Goal: Information Seeking & Learning: Find specific page/section

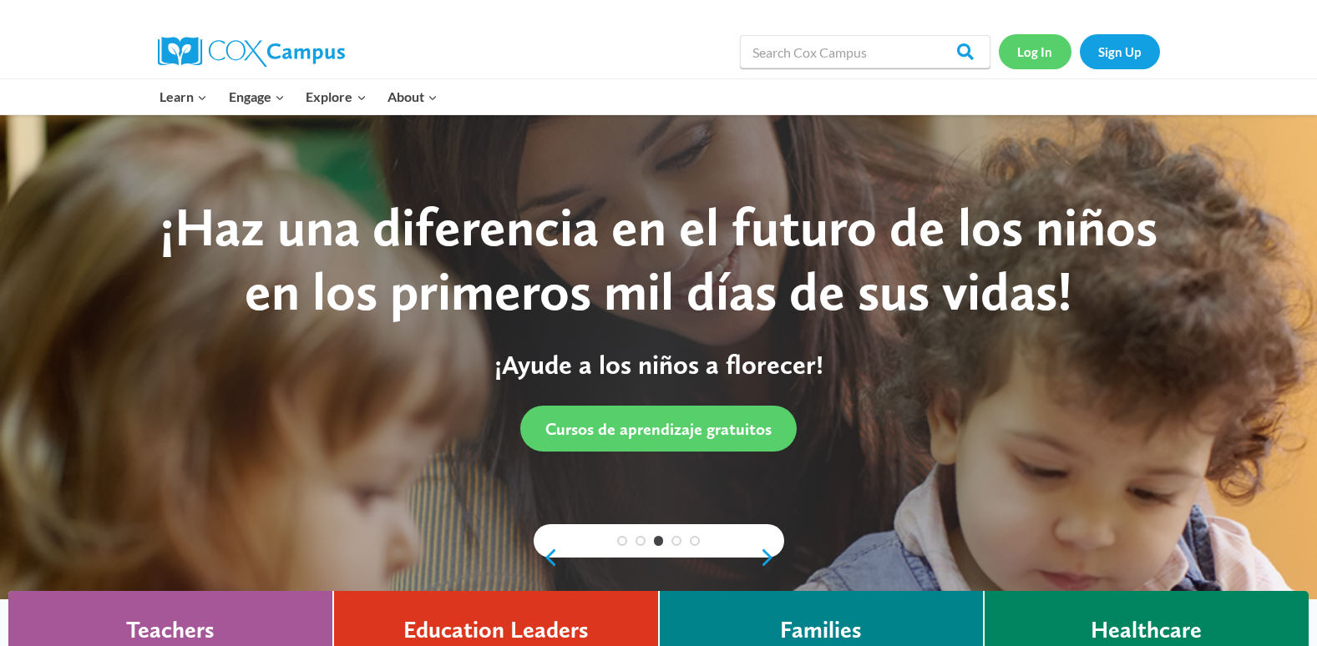
click at [1033, 56] on link "Log In" at bounding box center [1035, 51] width 73 height 34
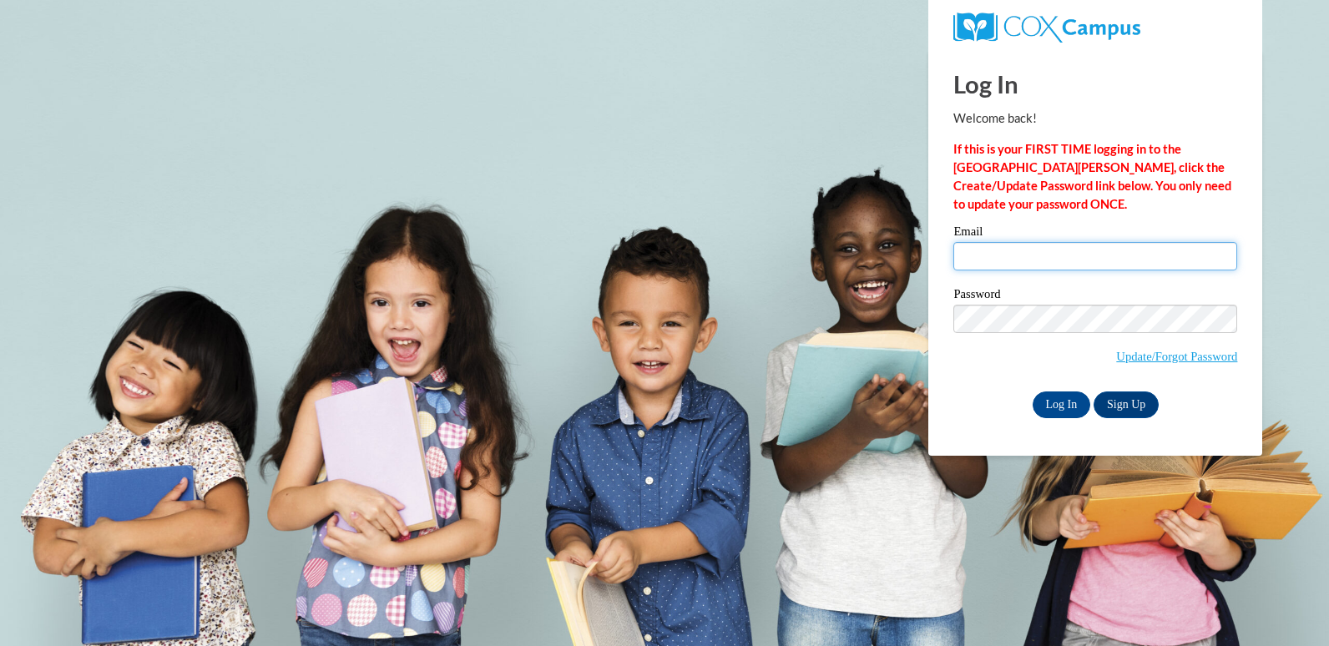
click at [978, 245] on input "Email" at bounding box center [1095, 256] width 284 height 28
type input "mdc0056@auburn.edu"
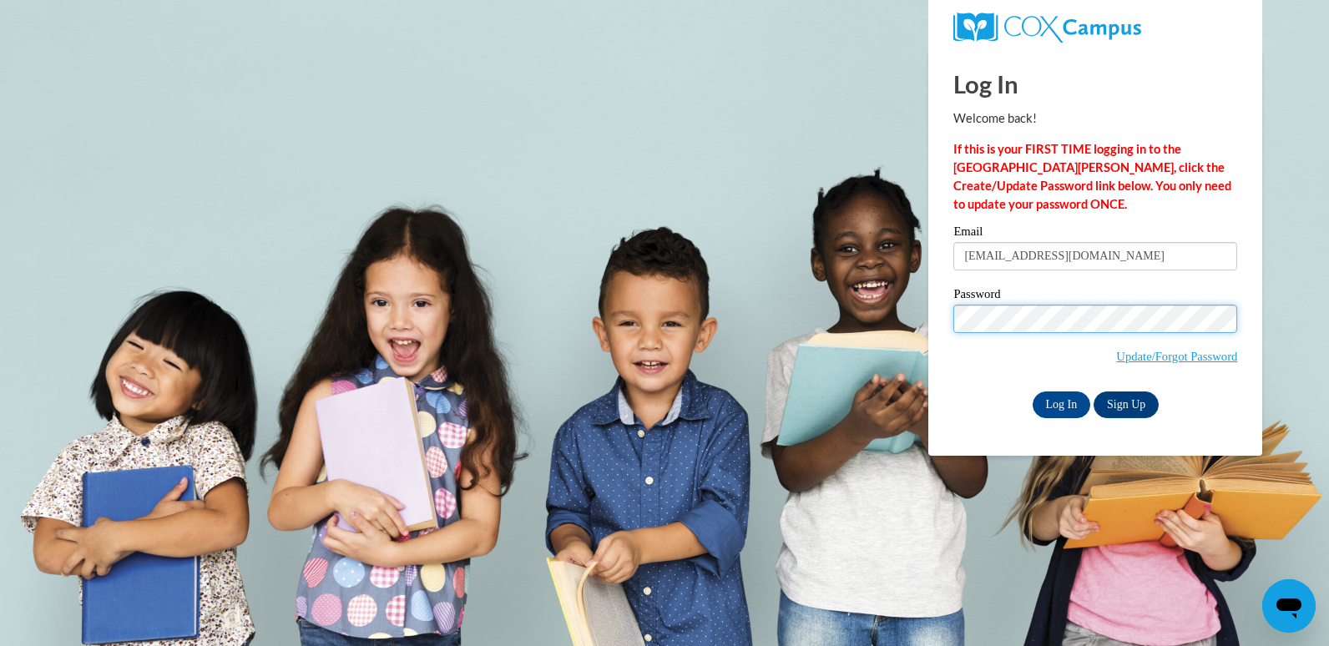
click at [1033, 392] on input "Log In" at bounding box center [1062, 405] width 58 height 27
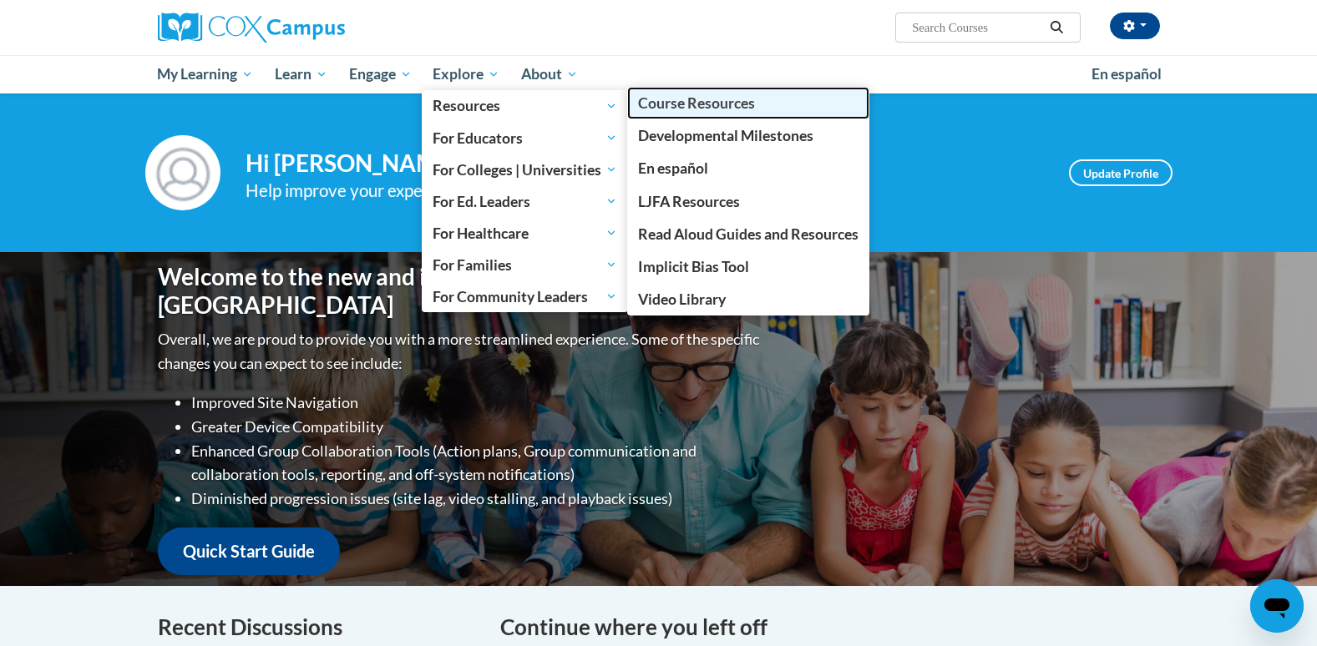
click at [697, 106] on span "Course Resources" at bounding box center [696, 103] width 117 height 18
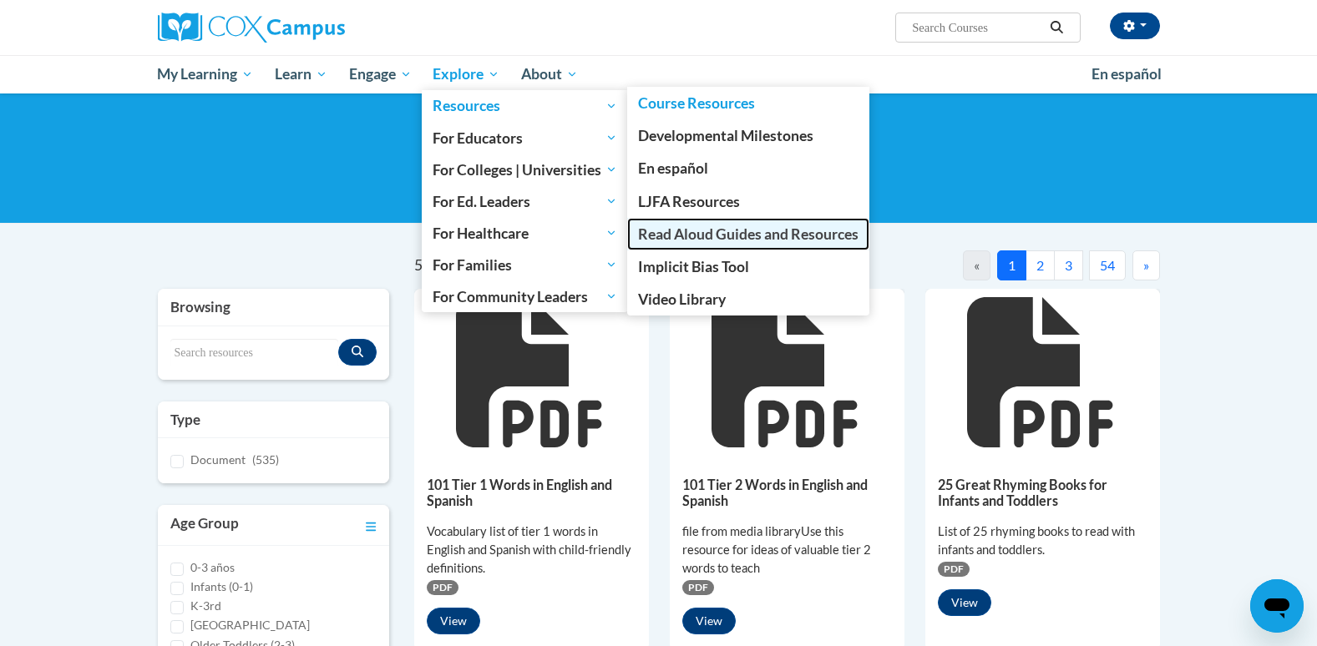
click at [708, 235] on span "Read Aloud Guides and Resources" at bounding box center [748, 234] width 220 height 18
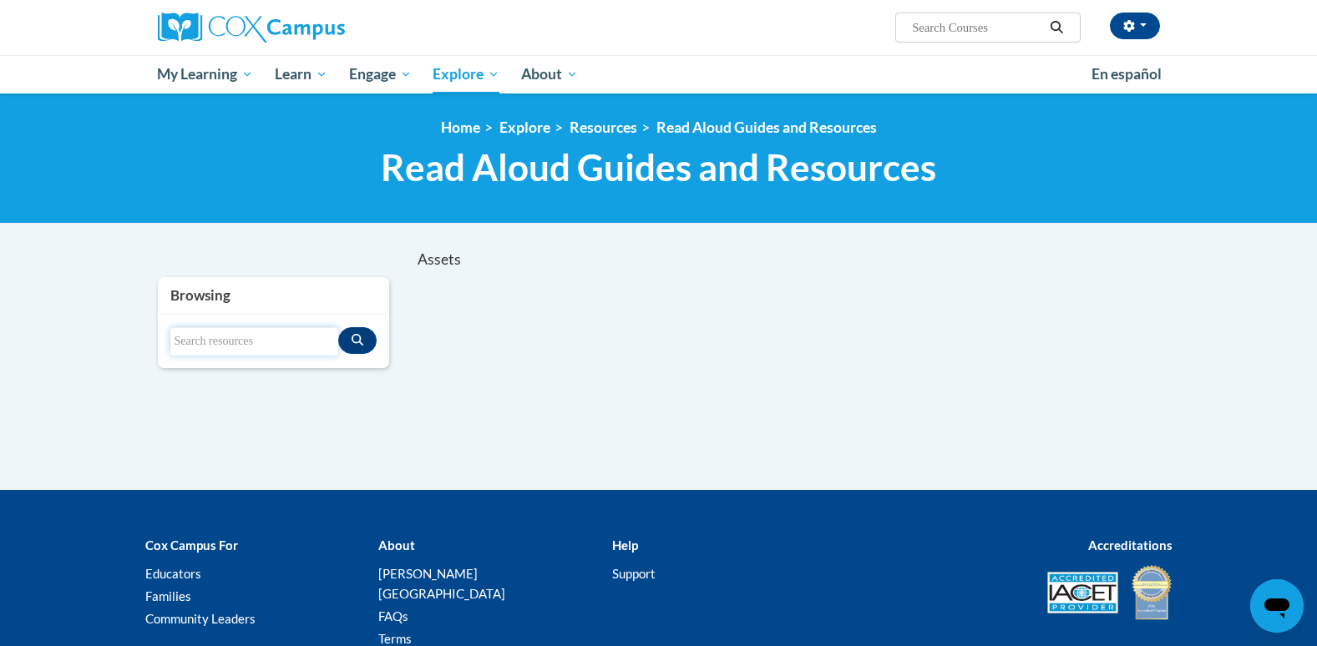
click at [189, 341] on input "Search resources" at bounding box center [254, 341] width 169 height 28
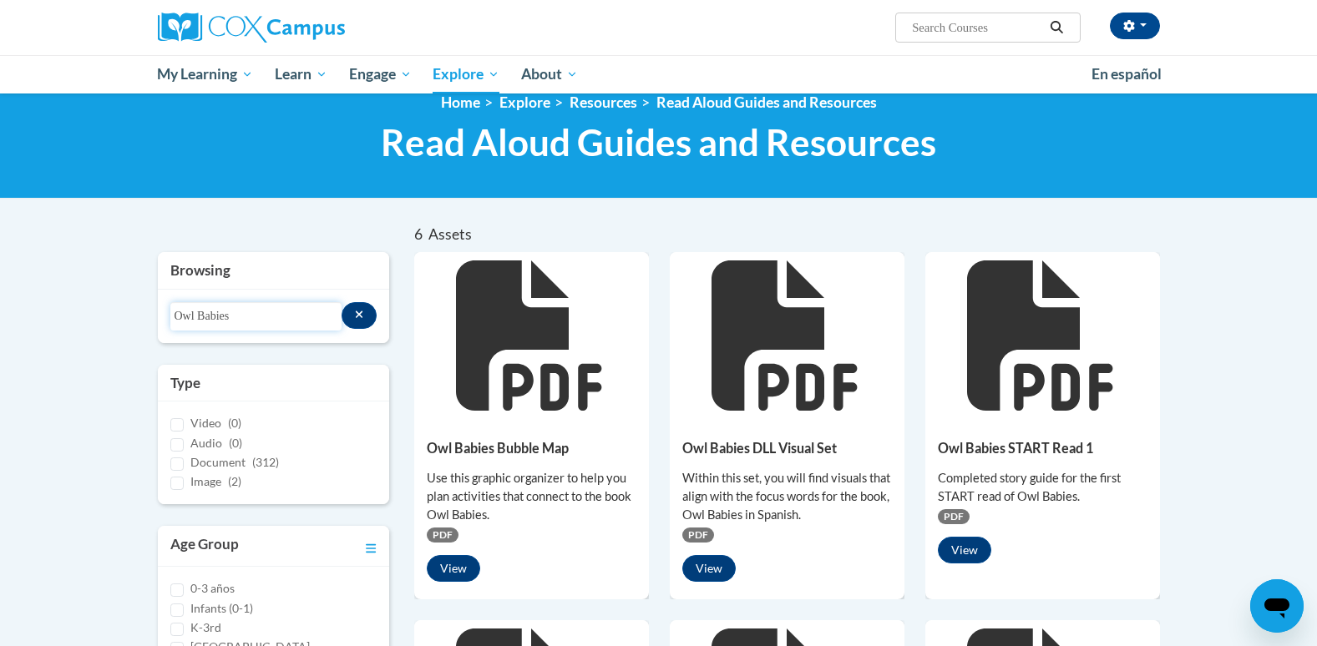
scroll to position [8, 0]
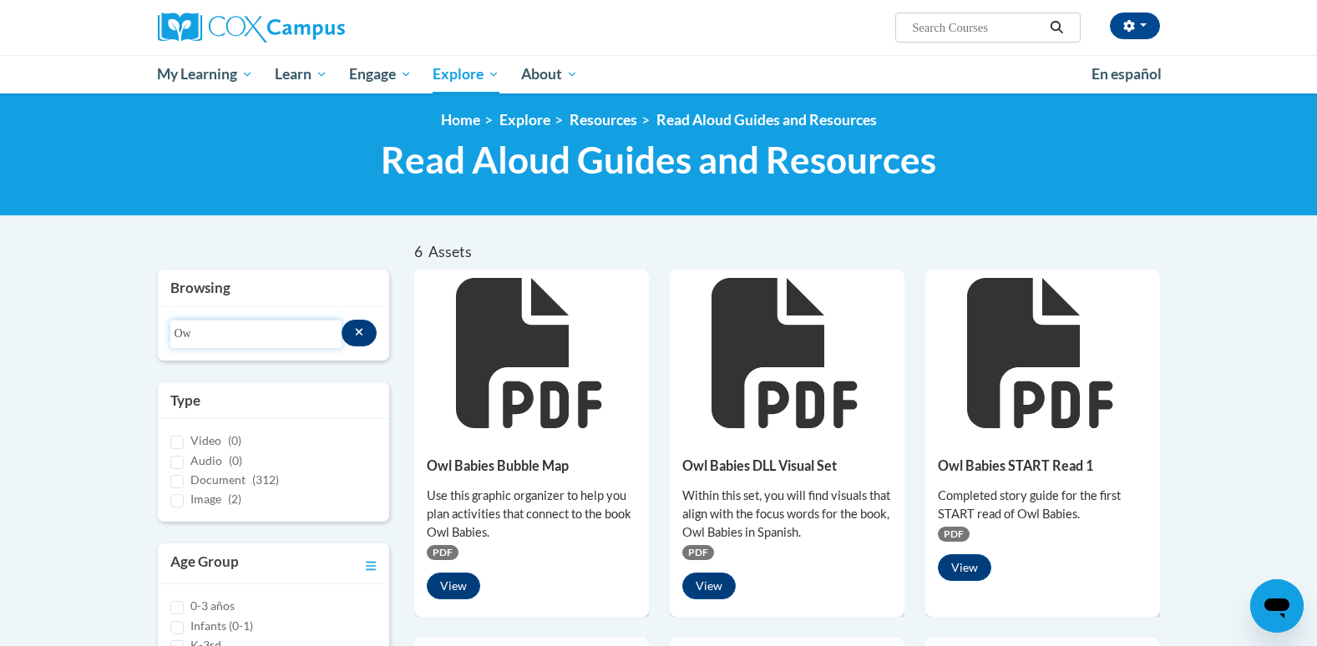
type input "O"
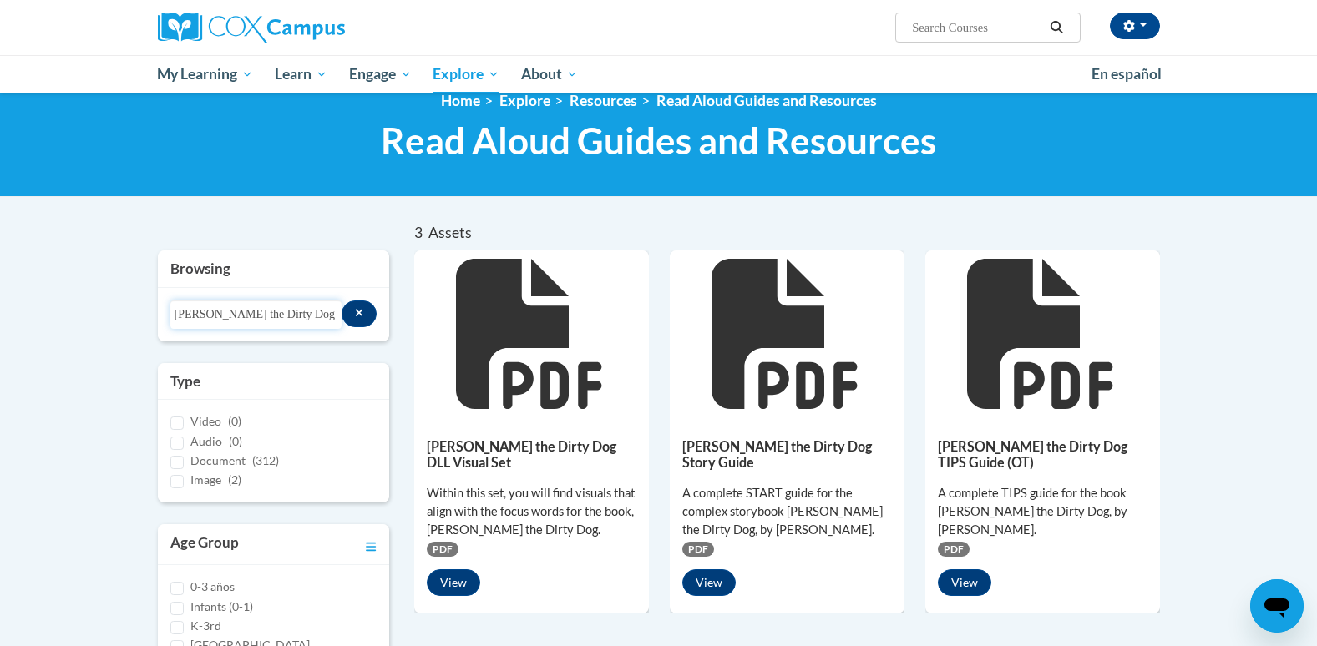
scroll to position [0, 0]
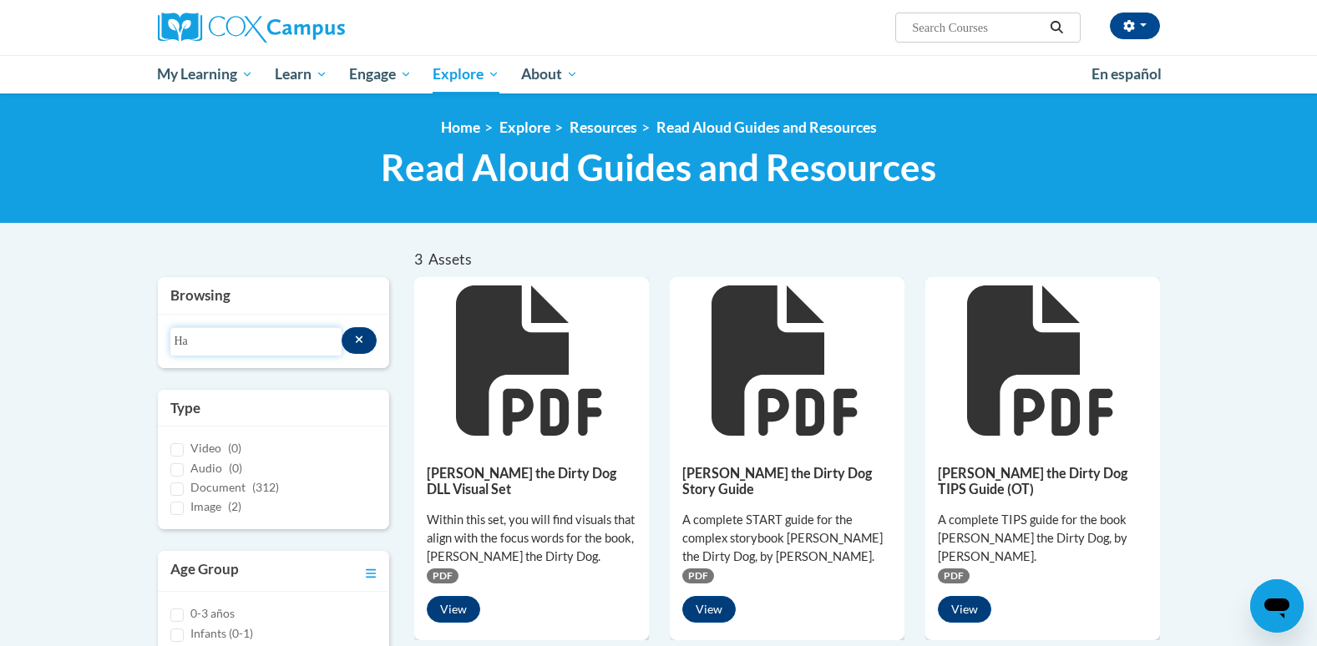
type input "H"
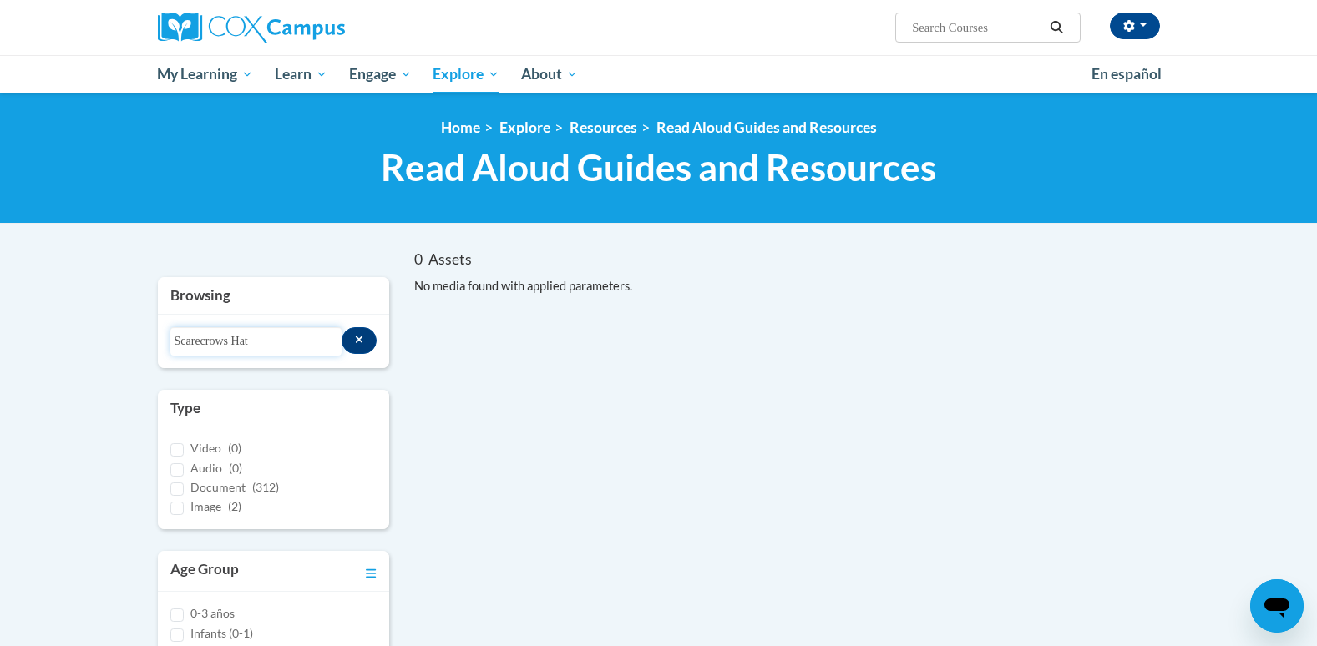
click at [251, 344] on input "Scarecrows Hat" at bounding box center [255, 341] width 171 height 28
type input "S"
type input "T"
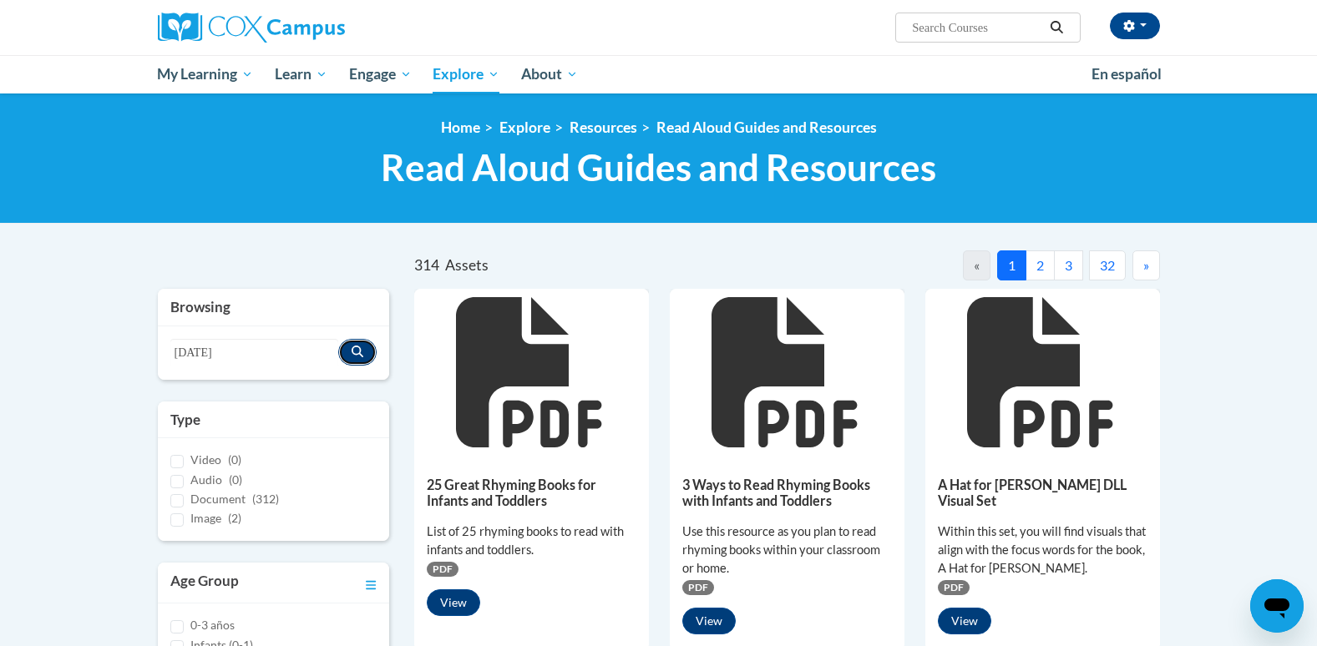
click at [360, 356] on icon "Search resources" at bounding box center [357, 352] width 12 height 12
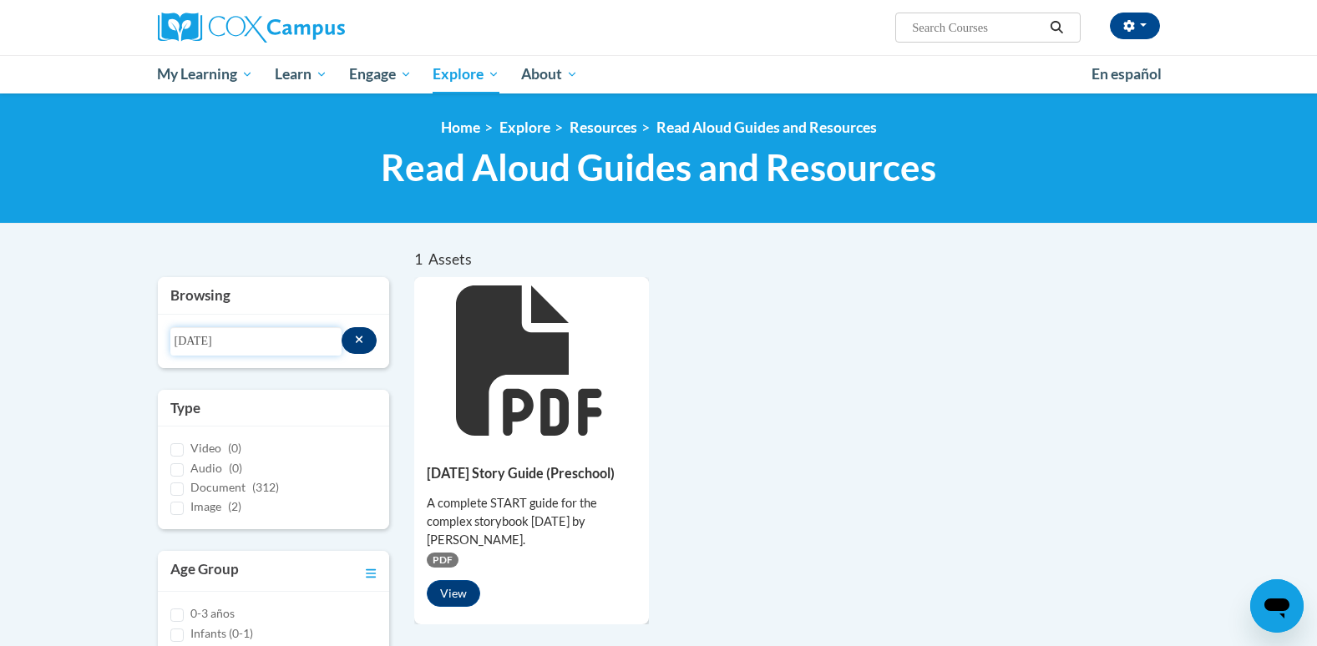
click at [222, 347] on input "Saturday" at bounding box center [255, 341] width 171 height 28
type input "S"
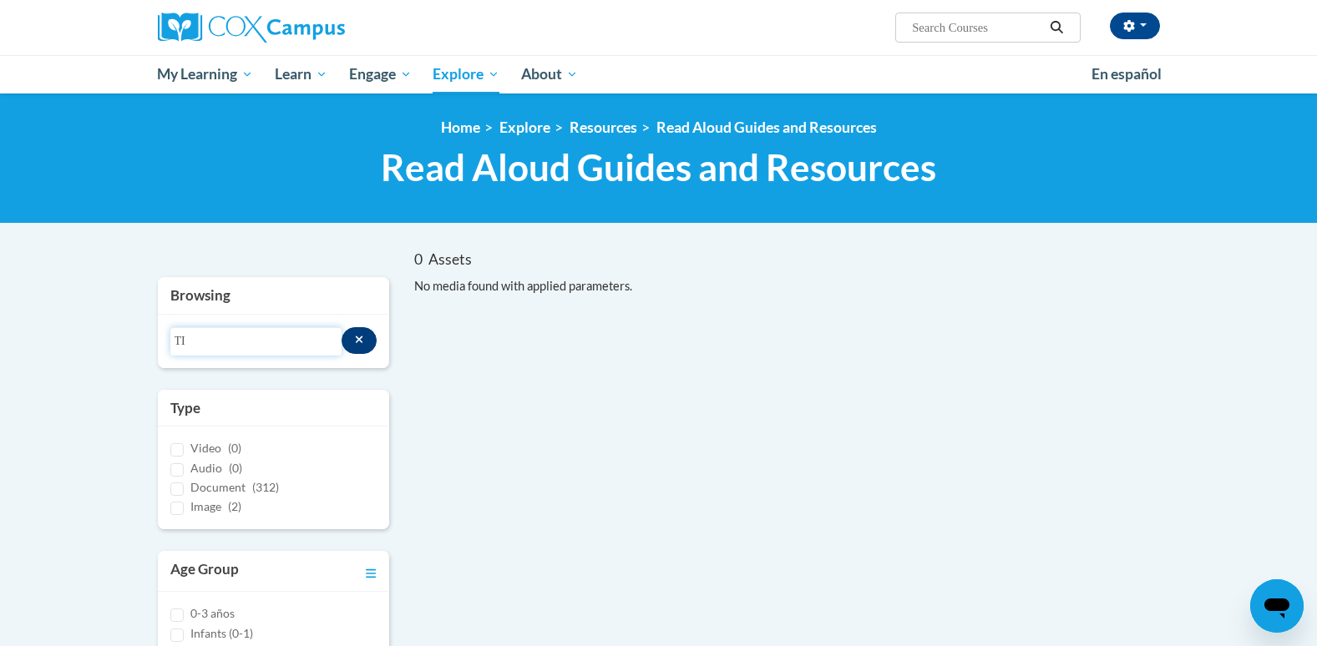
type input "T"
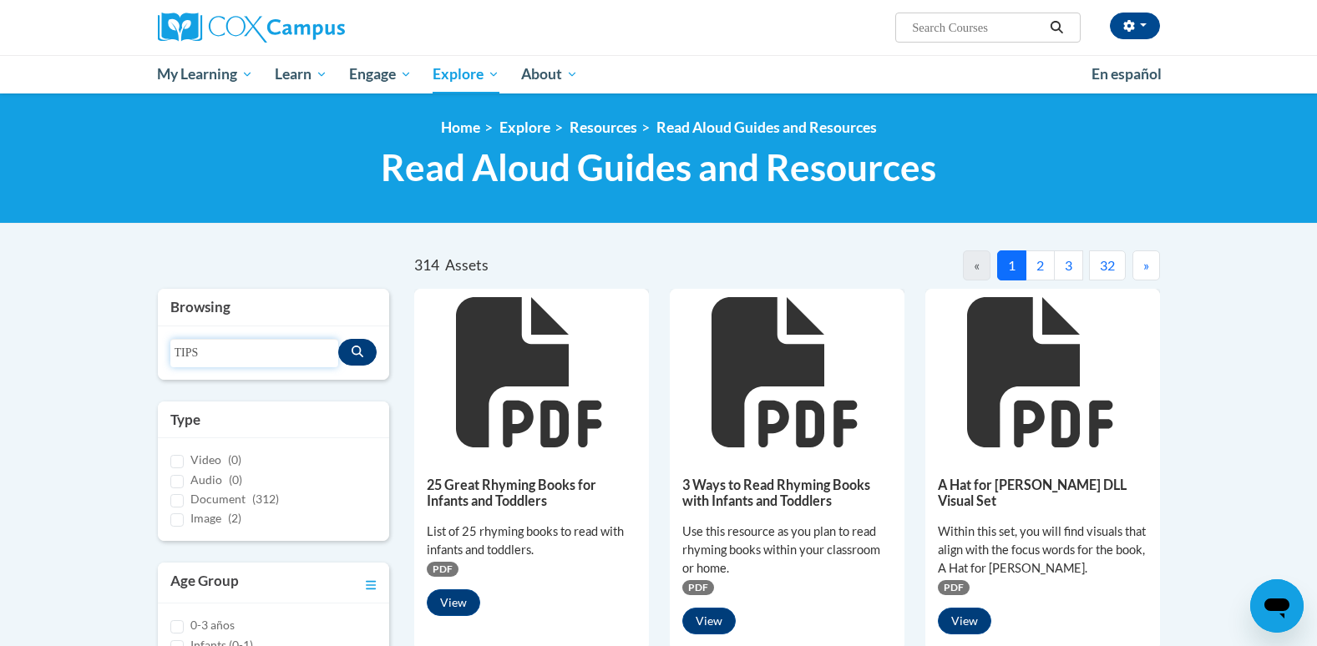
type input "TIPS"
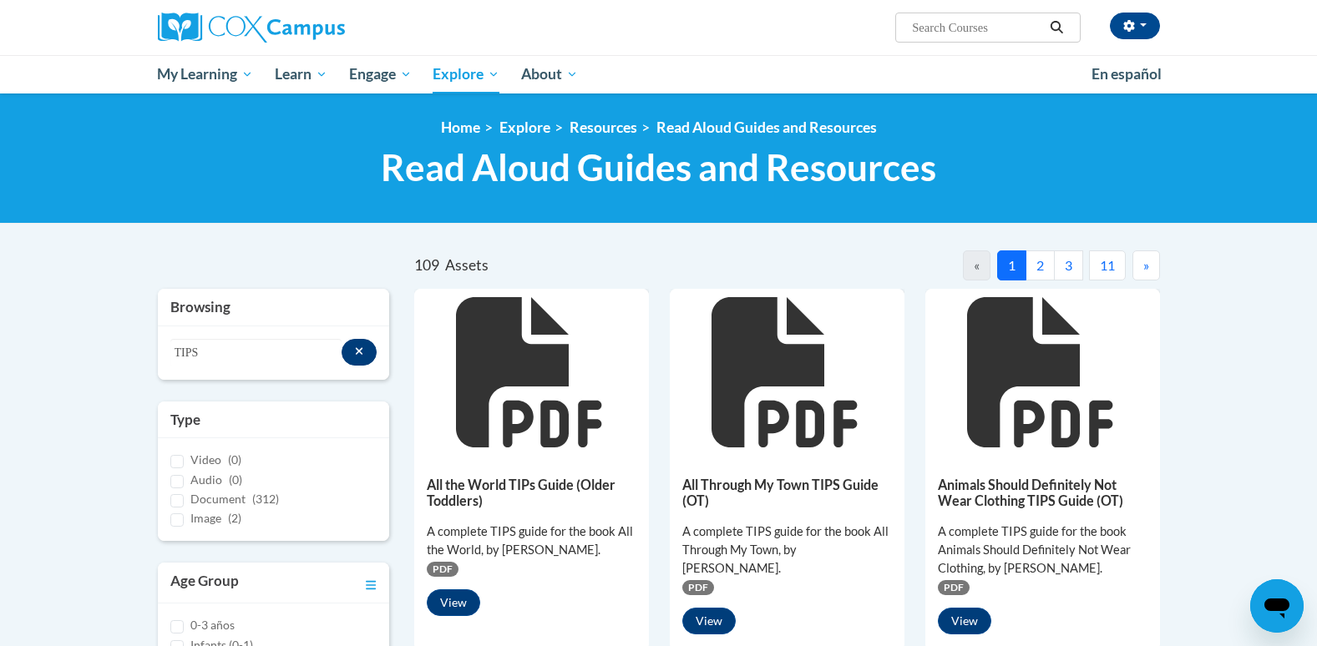
click at [1038, 265] on button "2" at bounding box center [1039, 265] width 29 height 30
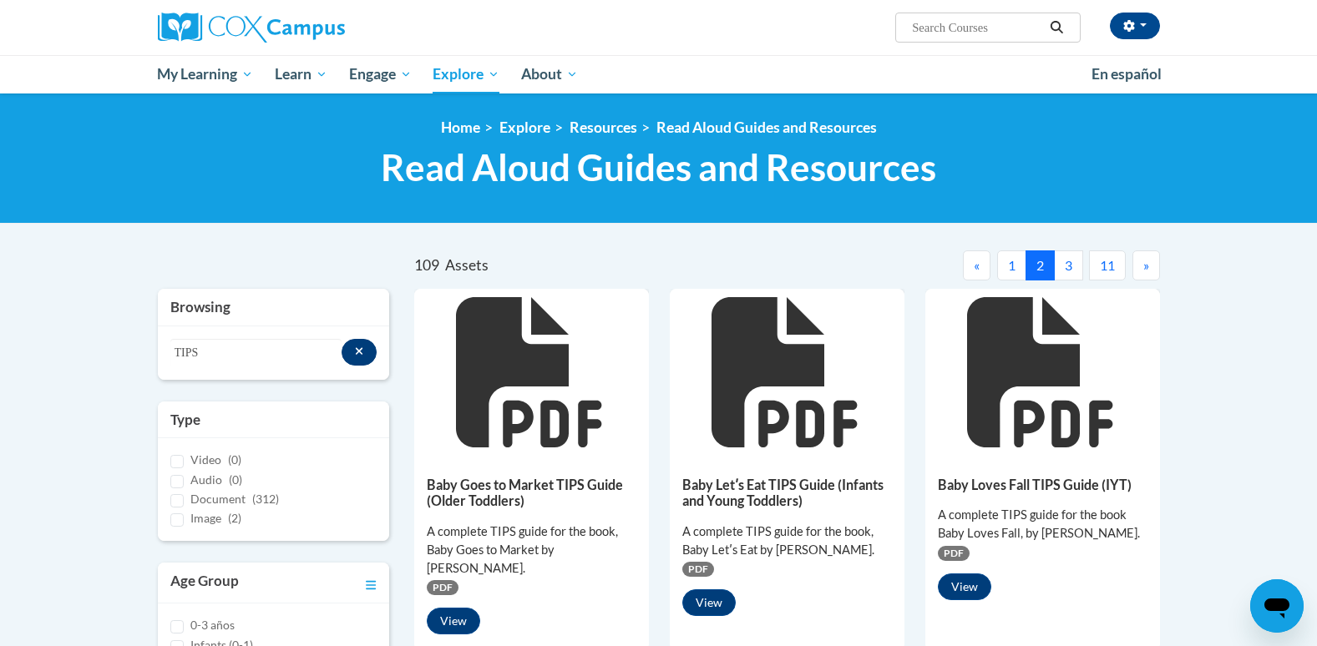
click at [1067, 270] on button "3" at bounding box center [1068, 265] width 29 height 30
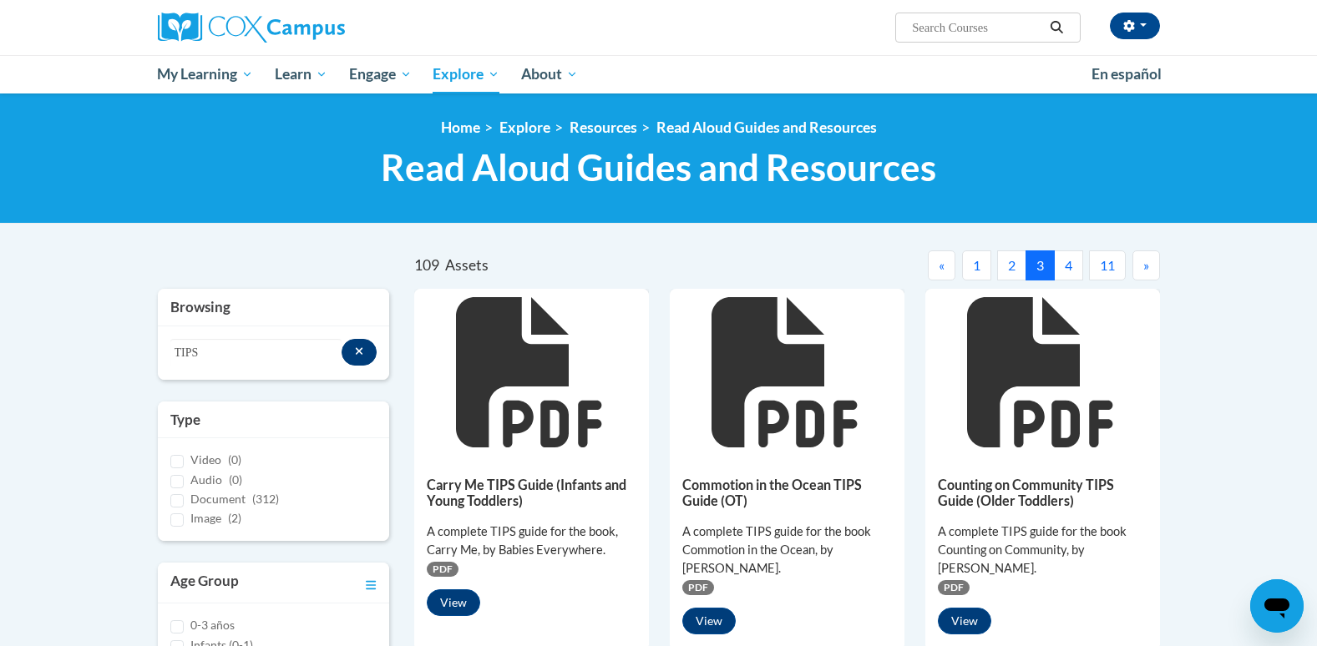
click at [1069, 265] on button "4" at bounding box center [1068, 265] width 29 height 30
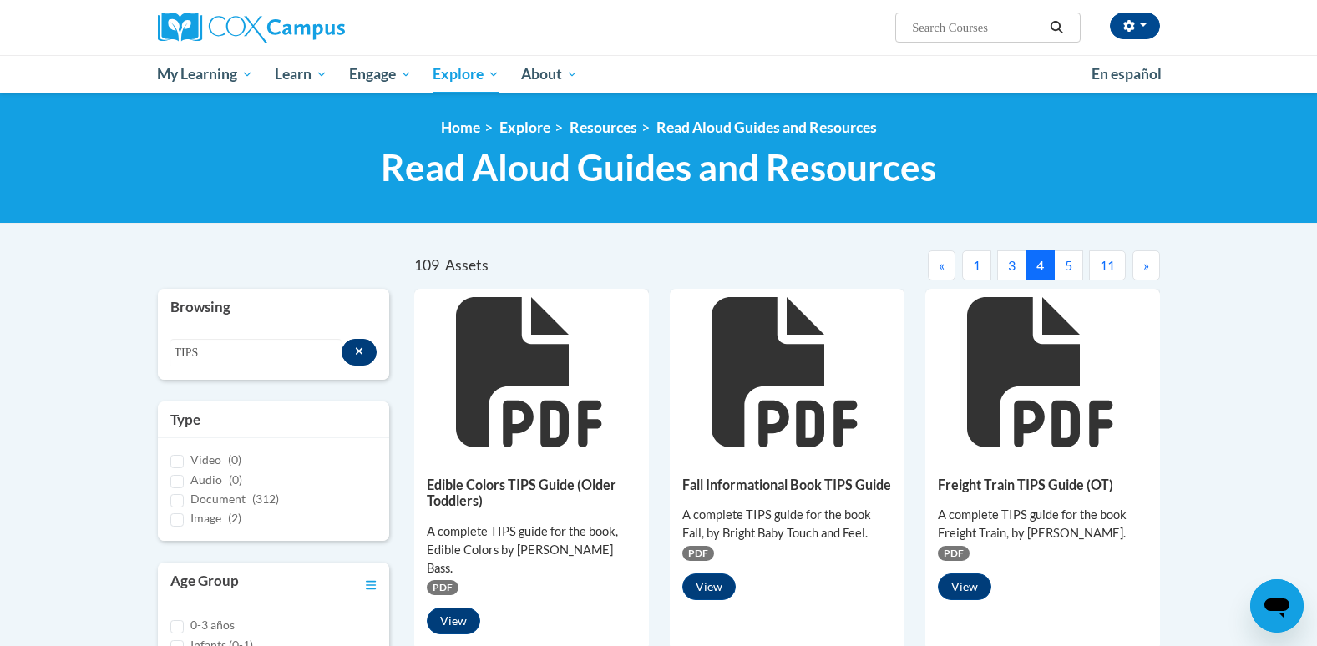
click at [1069, 265] on button "5" at bounding box center [1068, 265] width 29 height 30
click at [1069, 265] on button "6" at bounding box center [1068, 265] width 29 height 30
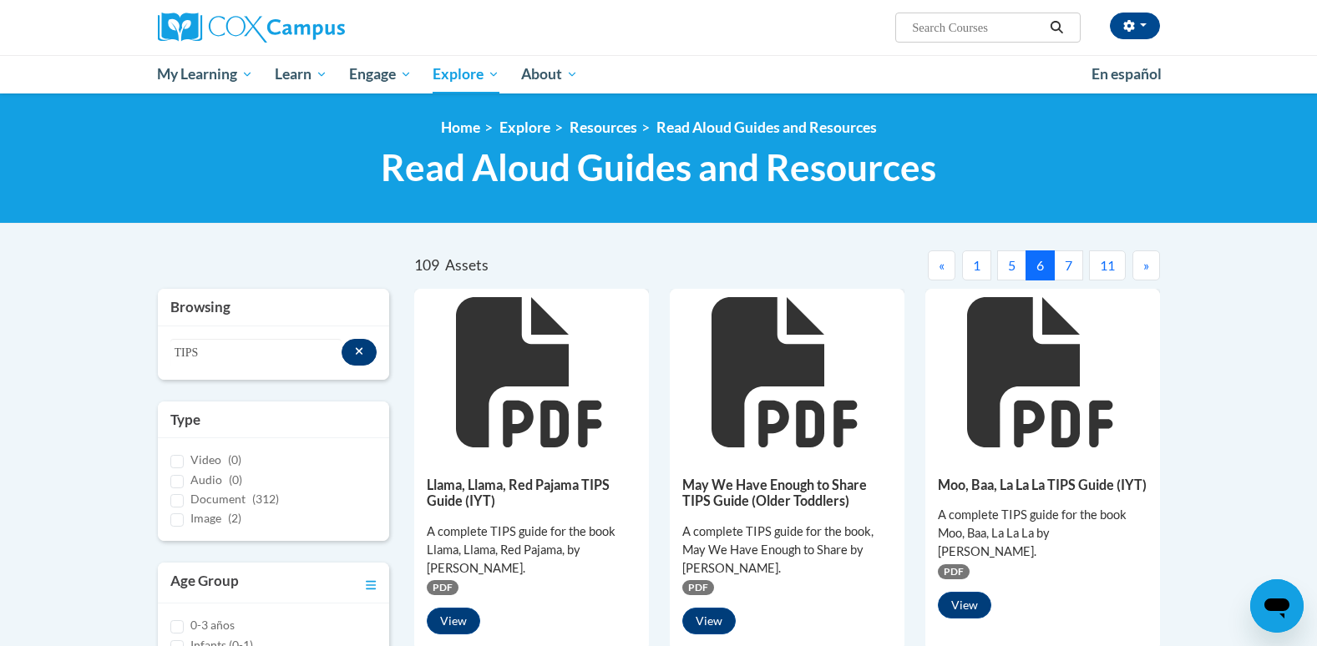
click at [1069, 265] on button "7" at bounding box center [1068, 265] width 29 height 30
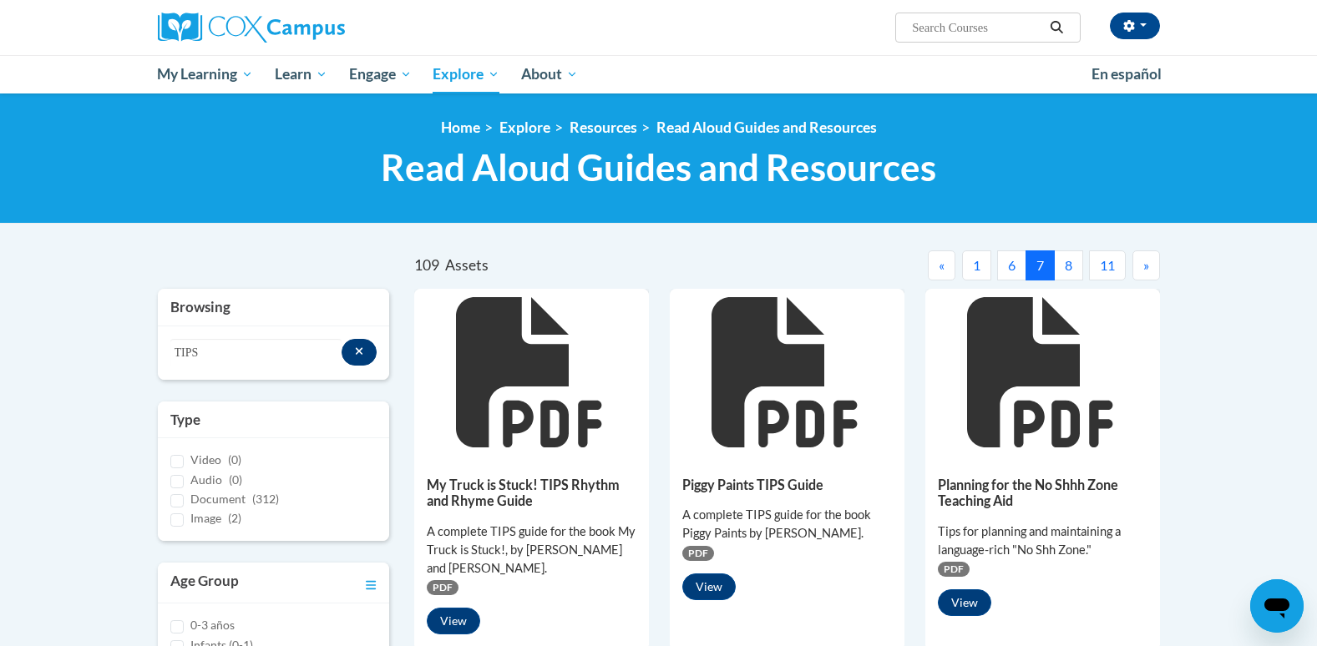
click at [1069, 265] on button "8" at bounding box center [1068, 265] width 29 height 30
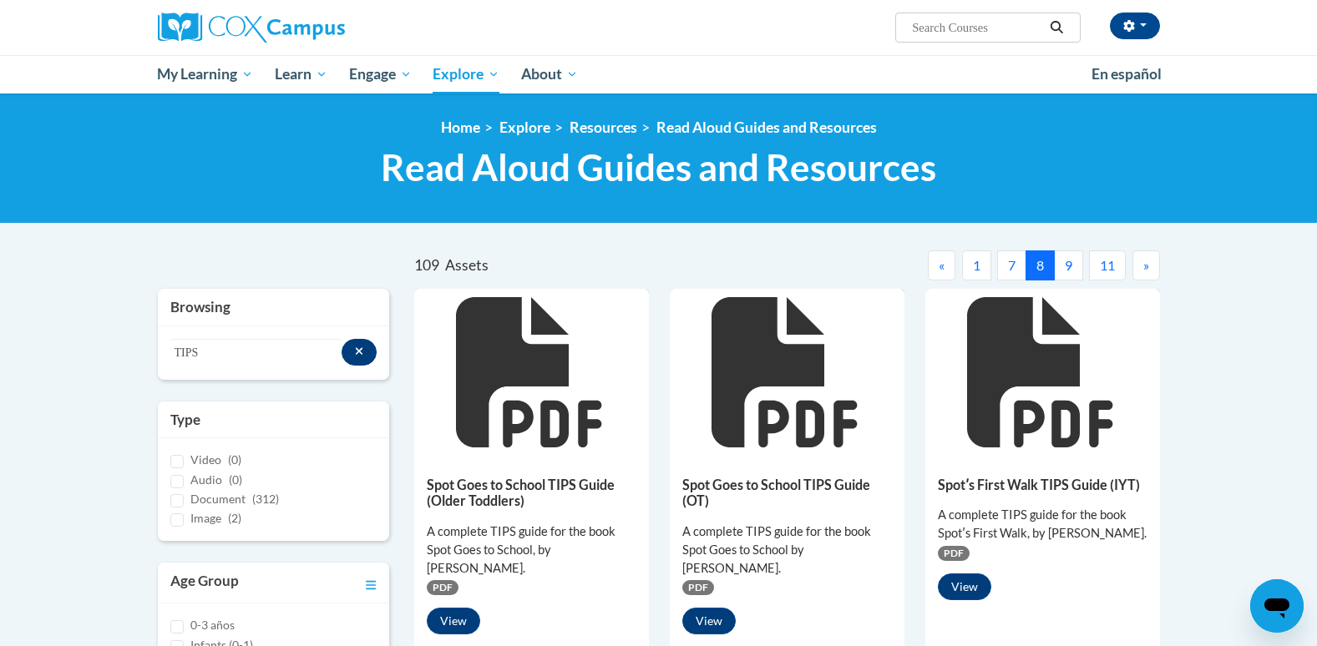
click at [1069, 265] on button "9" at bounding box center [1068, 265] width 29 height 30
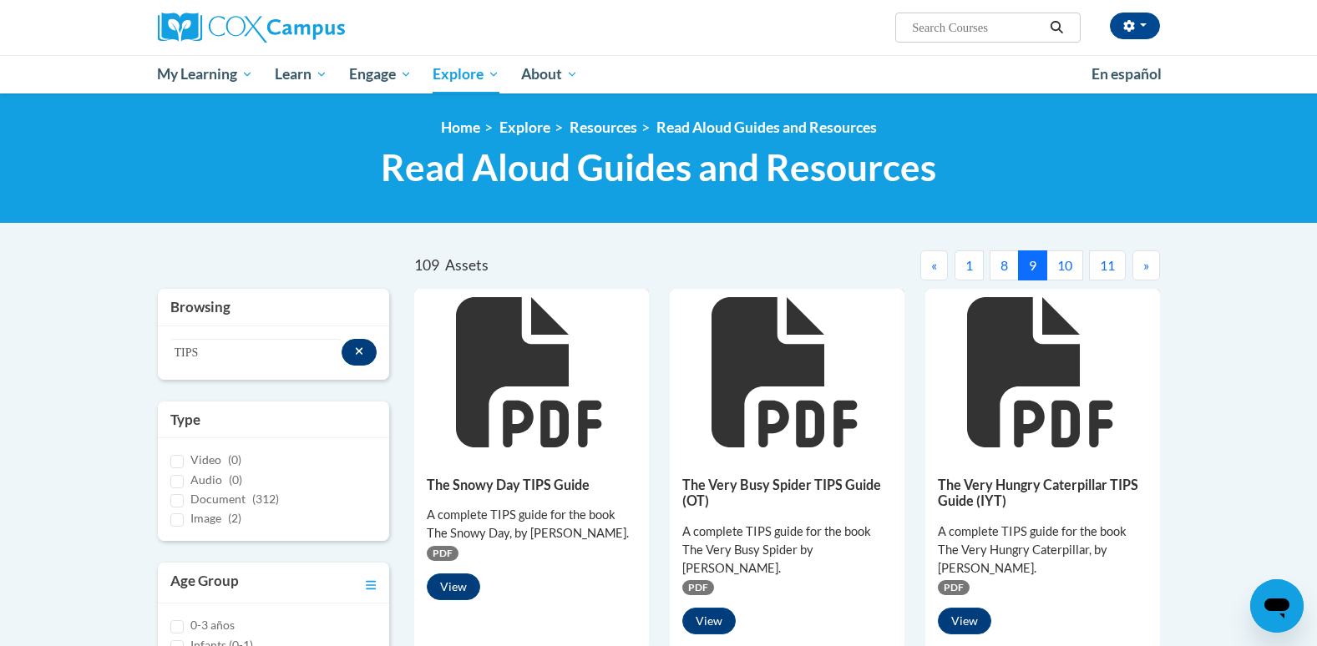
click at [1148, 262] on span "»" at bounding box center [1146, 265] width 6 height 16
